Goal: Find specific page/section: Find specific page/section

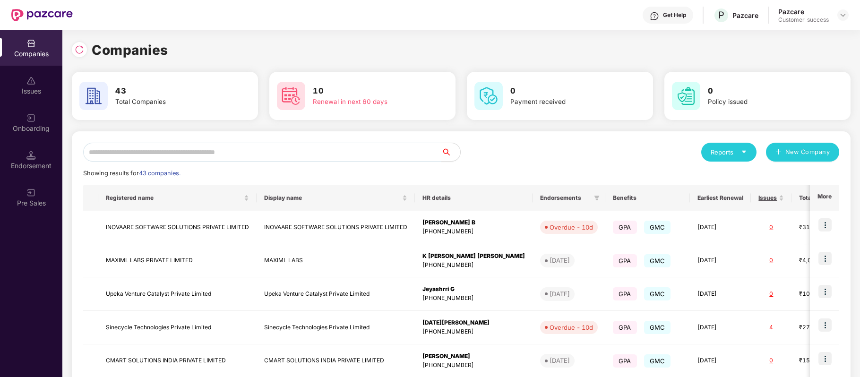
click at [196, 148] on input "text" at bounding box center [262, 152] width 358 height 19
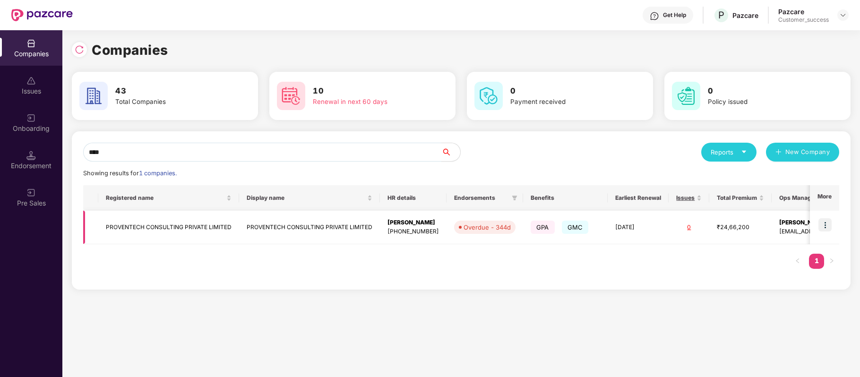
type input "****"
click at [210, 227] on td "PROVENTECH CONSULTING PRIVATE LIMITED" at bounding box center [168, 228] width 141 height 34
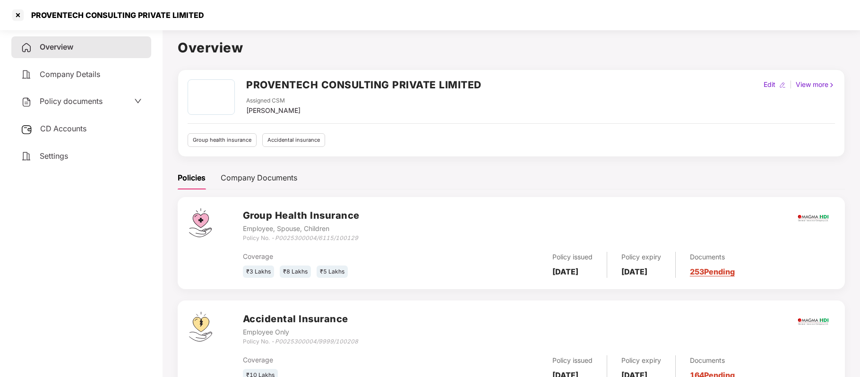
click at [103, 106] on div "Policy documents" at bounding box center [81, 101] width 121 height 12
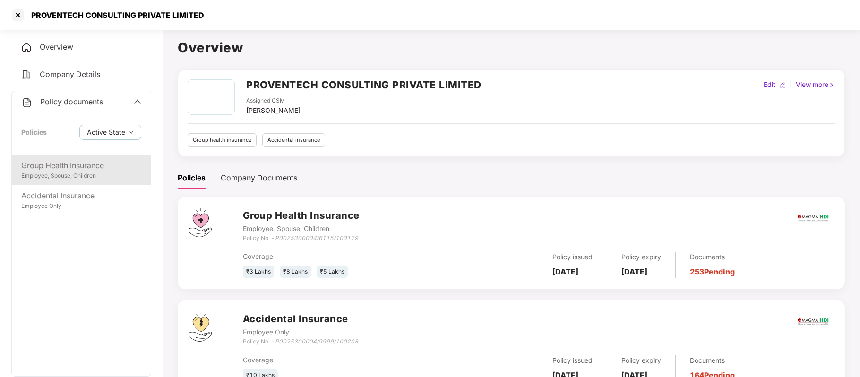
click at [86, 167] on div "Group Health Insurance" at bounding box center [81, 166] width 120 height 12
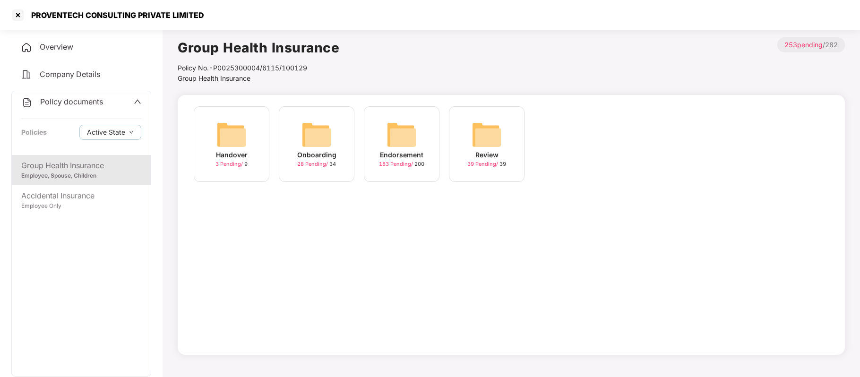
click at [391, 144] on img at bounding box center [402, 135] width 30 height 30
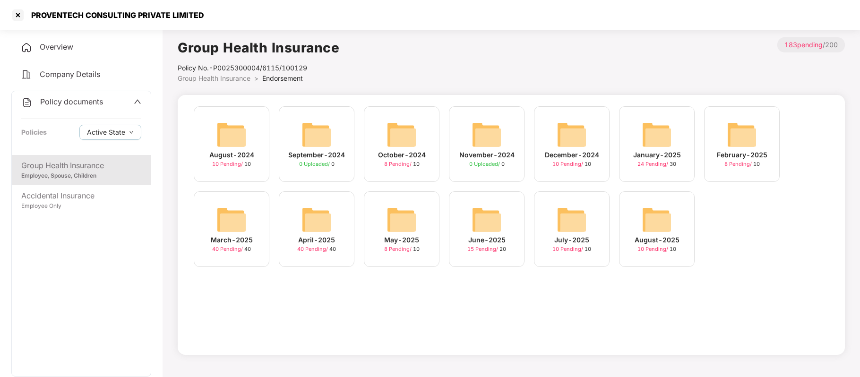
click at [486, 252] on span "15 Pending /" at bounding box center [483, 249] width 32 height 7
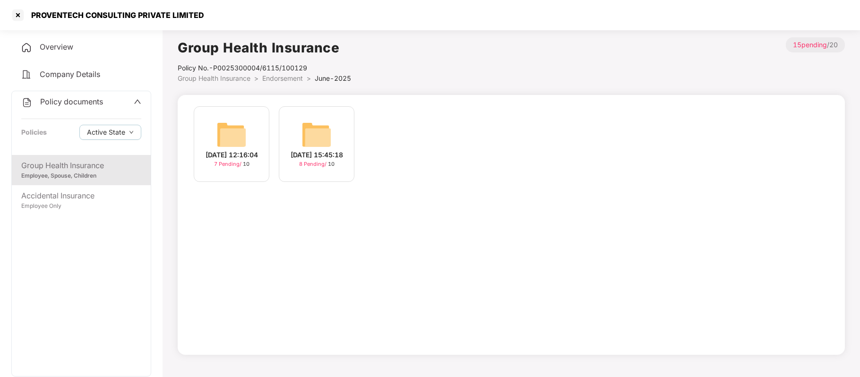
click at [324, 160] on div "[DATE] 15:45:18" at bounding box center [317, 155] width 52 height 10
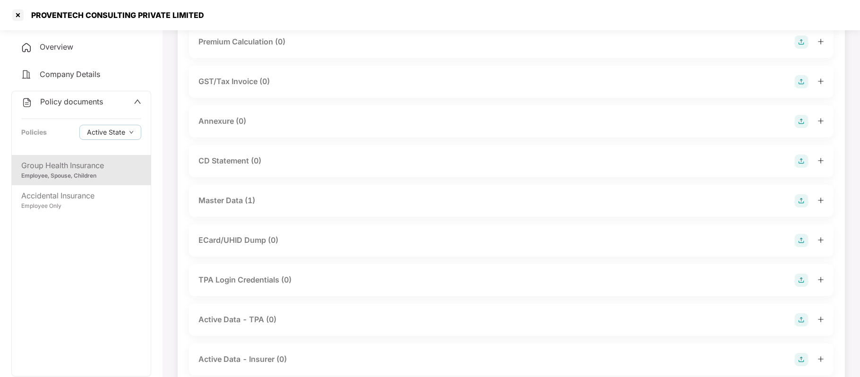
scroll to position [125, 0]
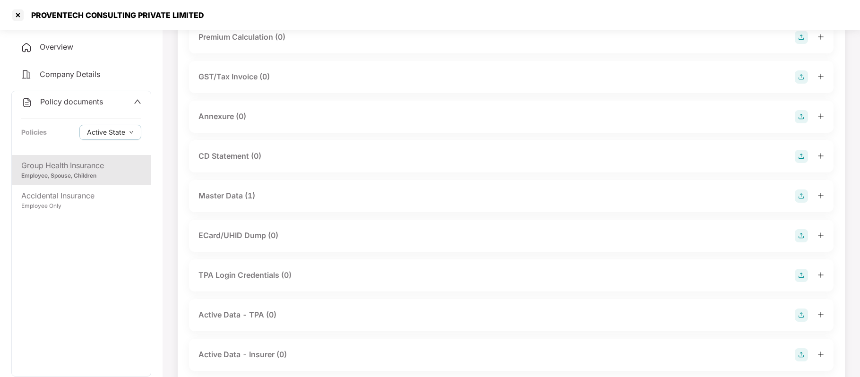
click at [235, 193] on div "Master Data (1)" at bounding box center [227, 196] width 57 height 12
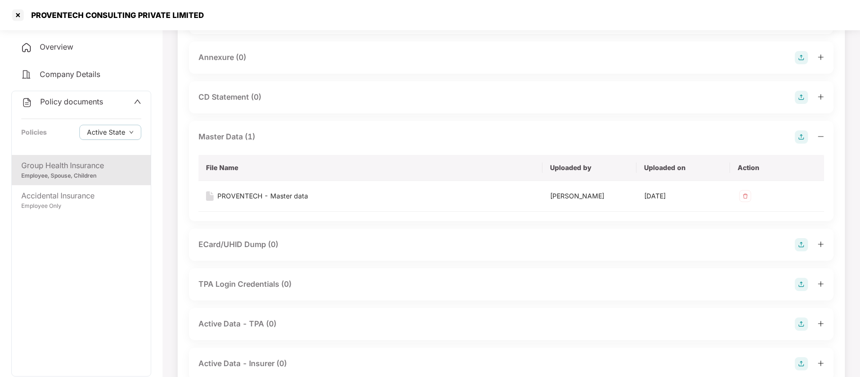
scroll to position [186, 0]
click at [297, 192] on div "PROVENTECH - Master data" at bounding box center [262, 194] width 91 height 10
click at [103, 261] on div "Group Health Insurance Employee, Spouse, Children Accidental Insurance Employee…" at bounding box center [81, 265] width 139 height 221
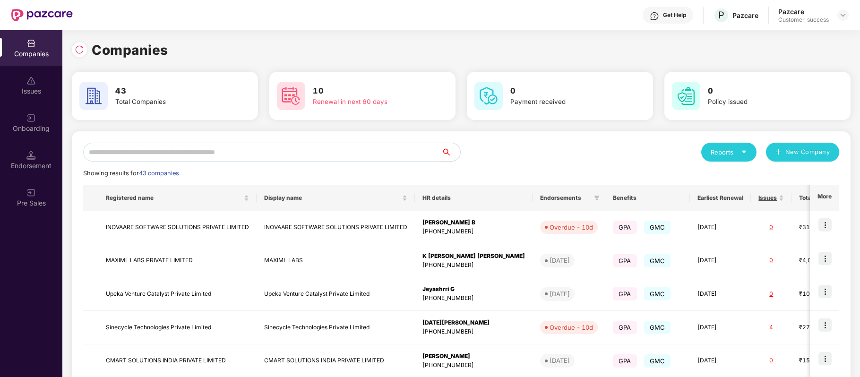
click at [309, 151] on input "text" at bounding box center [262, 152] width 358 height 19
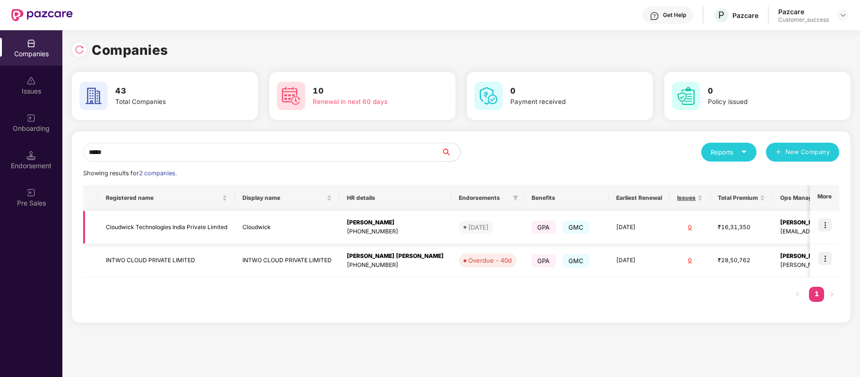
type input "*****"
click at [829, 223] on img at bounding box center [825, 224] width 13 height 13
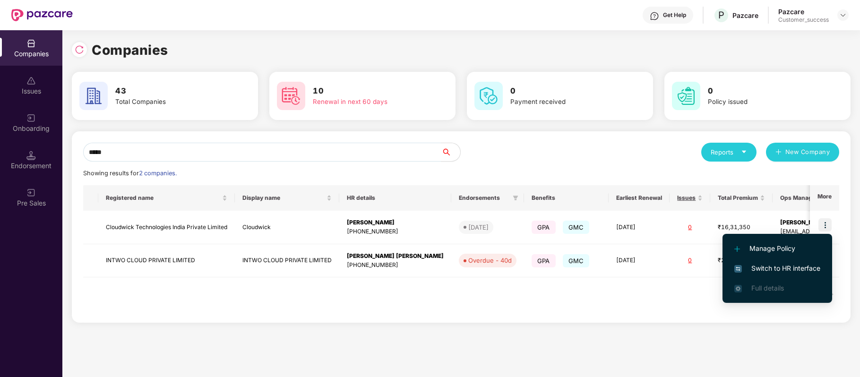
click at [810, 266] on span "Switch to HR interface" at bounding box center [777, 268] width 86 height 10
